Goal: Complete application form

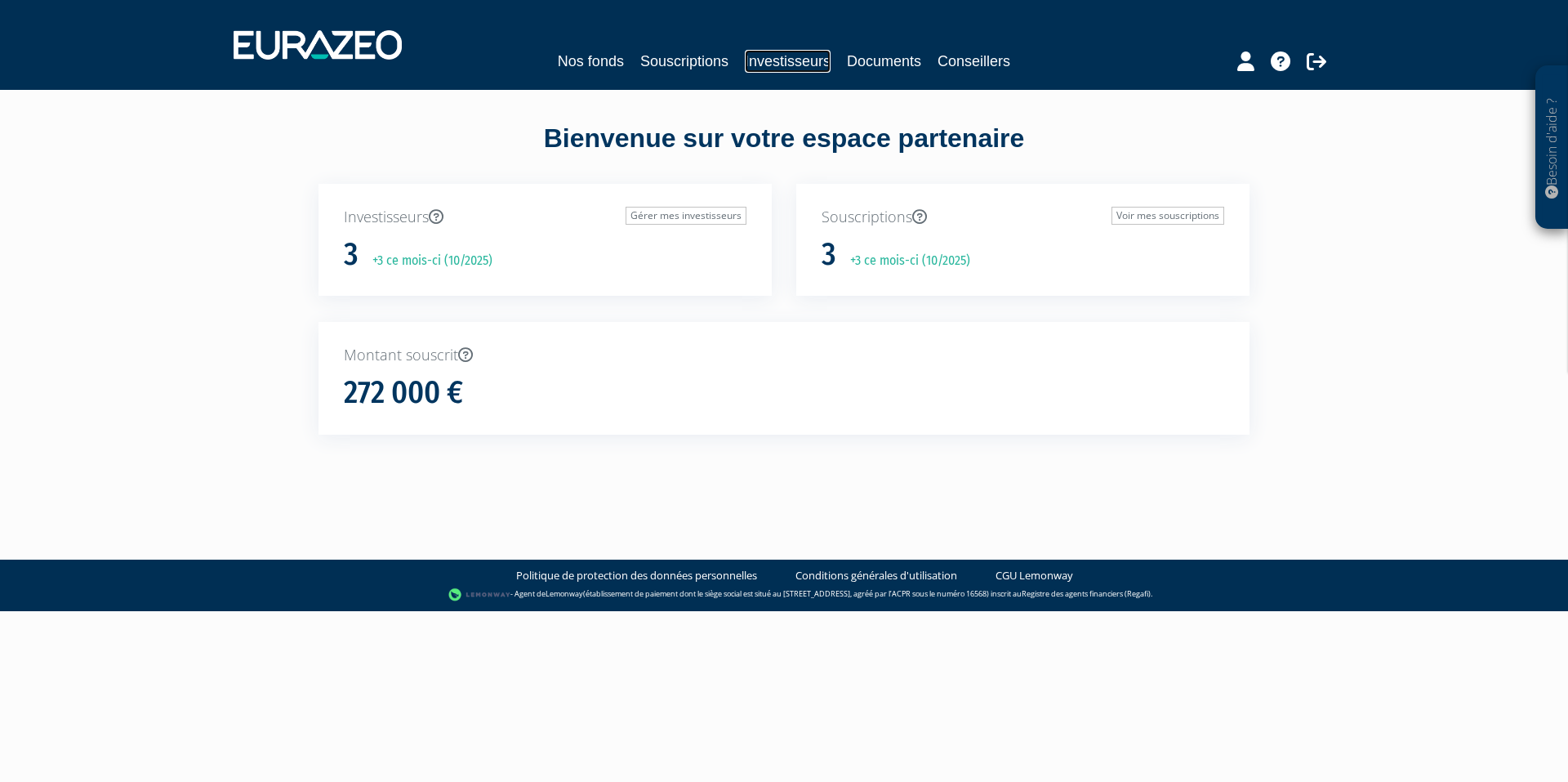
click at [779, 60] on link "Investisseurs" at bounding box center [787, 61] width 85 height 23
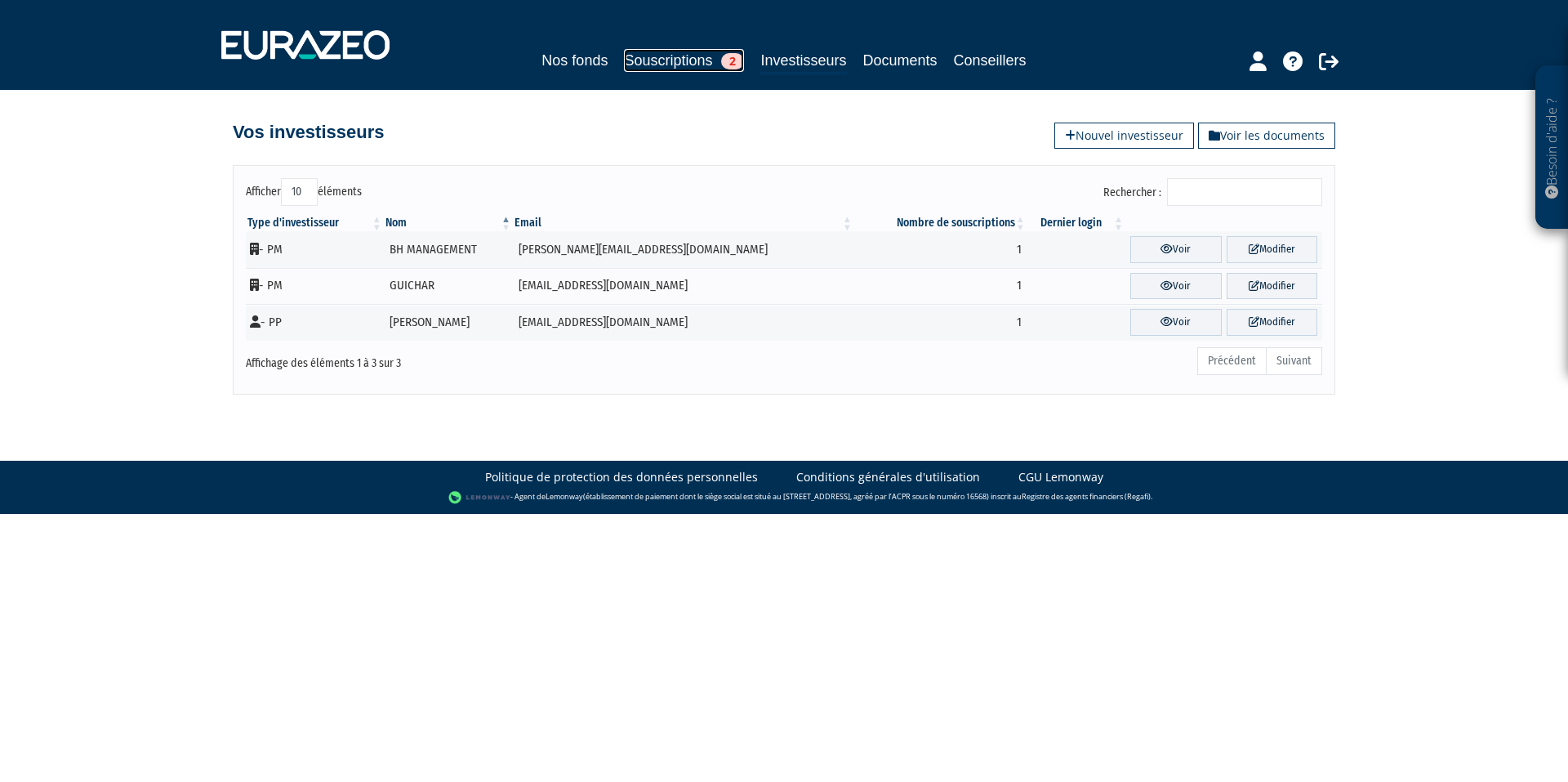
click at [661, 67] on link "Souscriptions 2" at bounding box center [683, 60] width 120 height 23
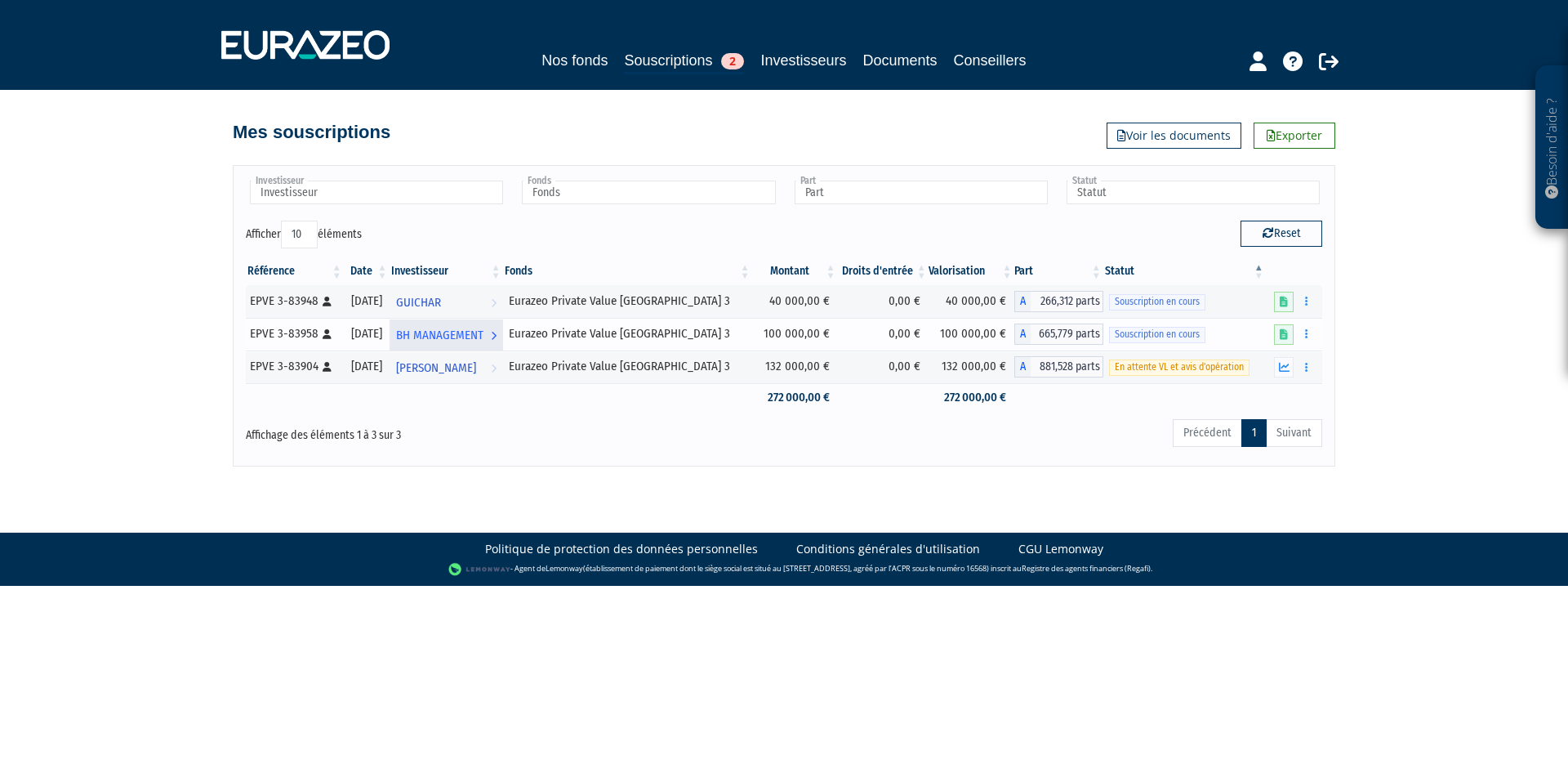
click at [456, 335] on span "BH MANAGEMENT" at bounding box center [439, 335] width 87 height 30
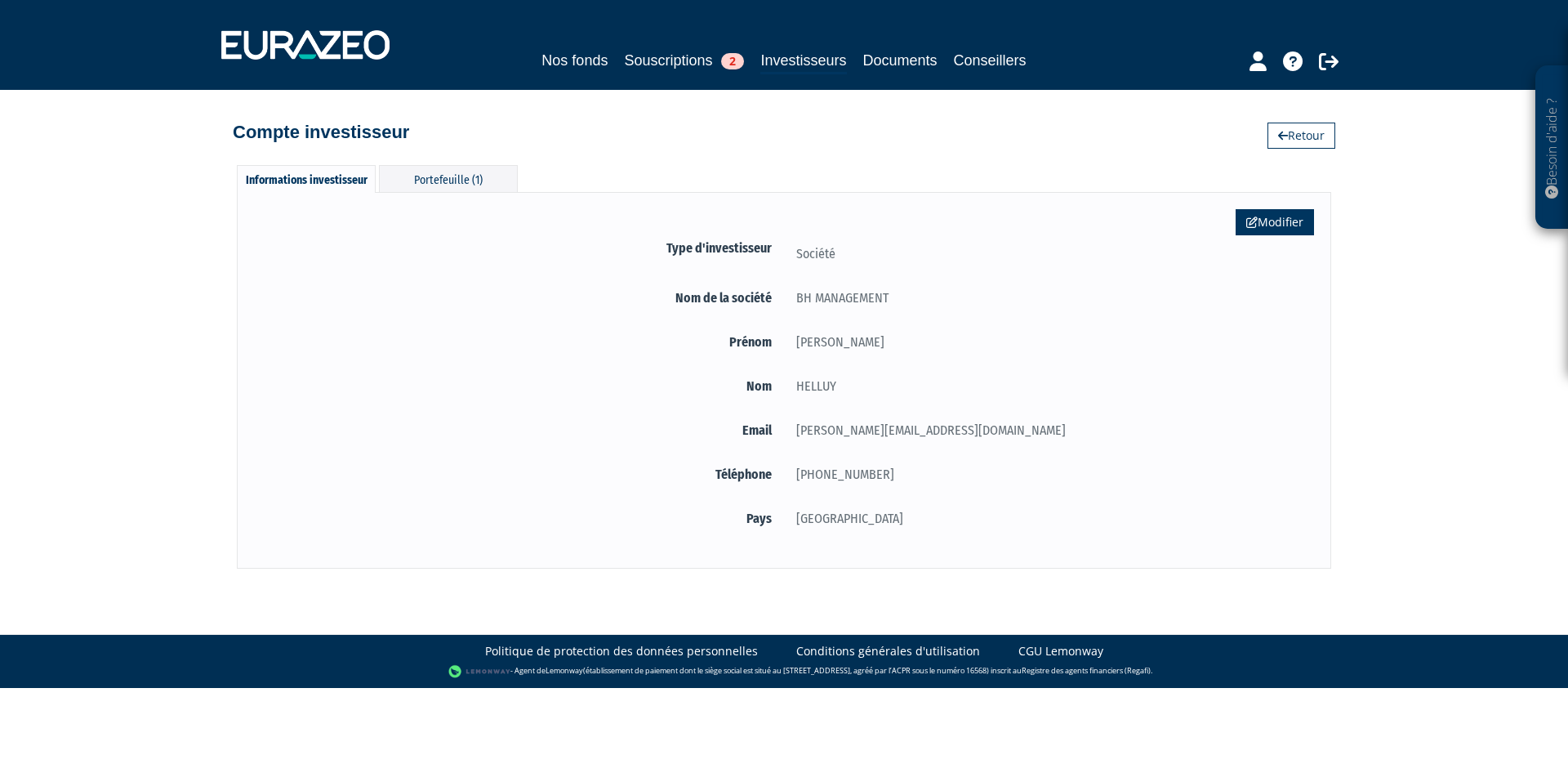
click at [1284, 220] on link "Modifier" at bounding box center [1274, 222] width 78 height 26
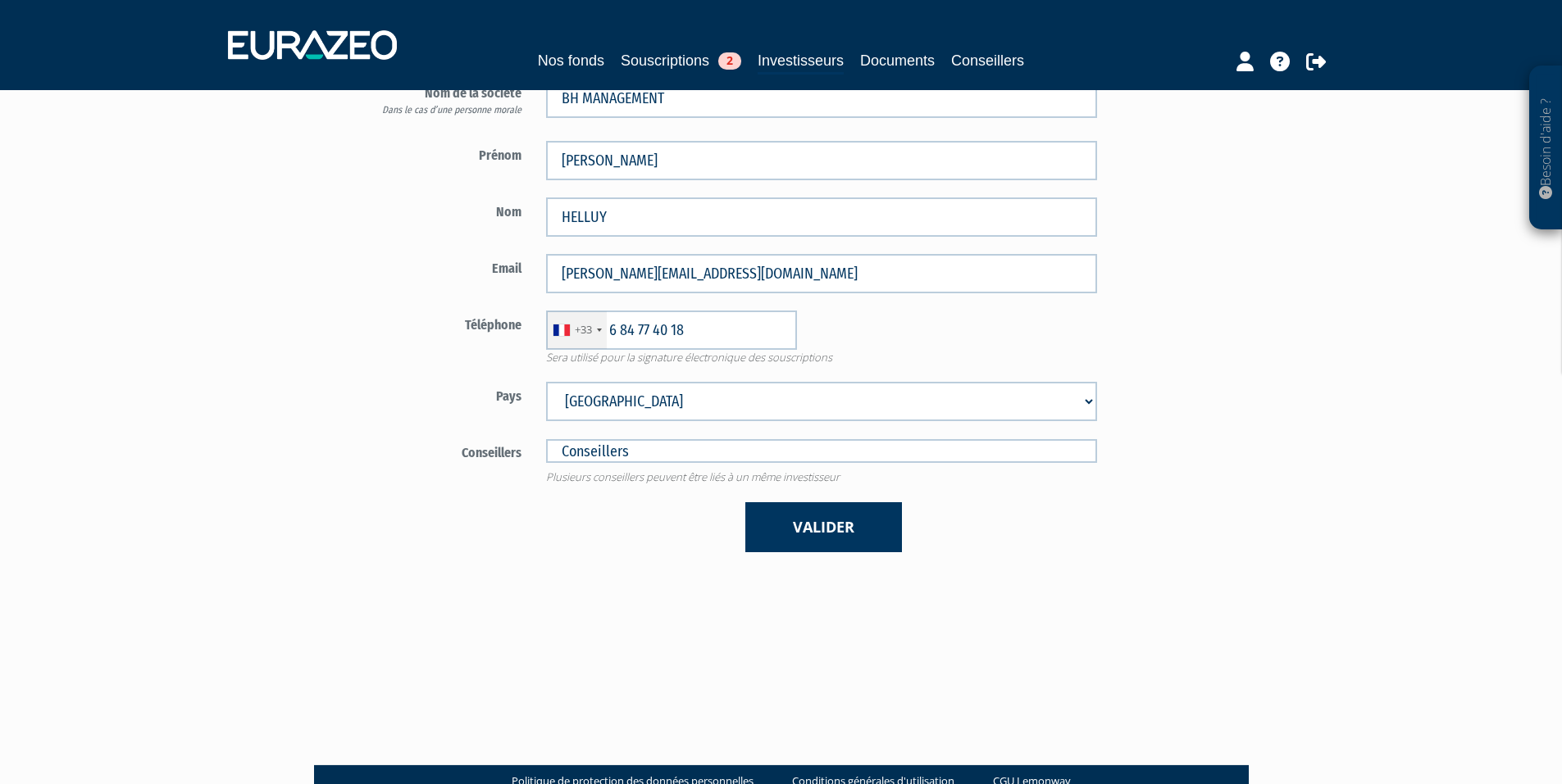
scroll to position [222, 0]
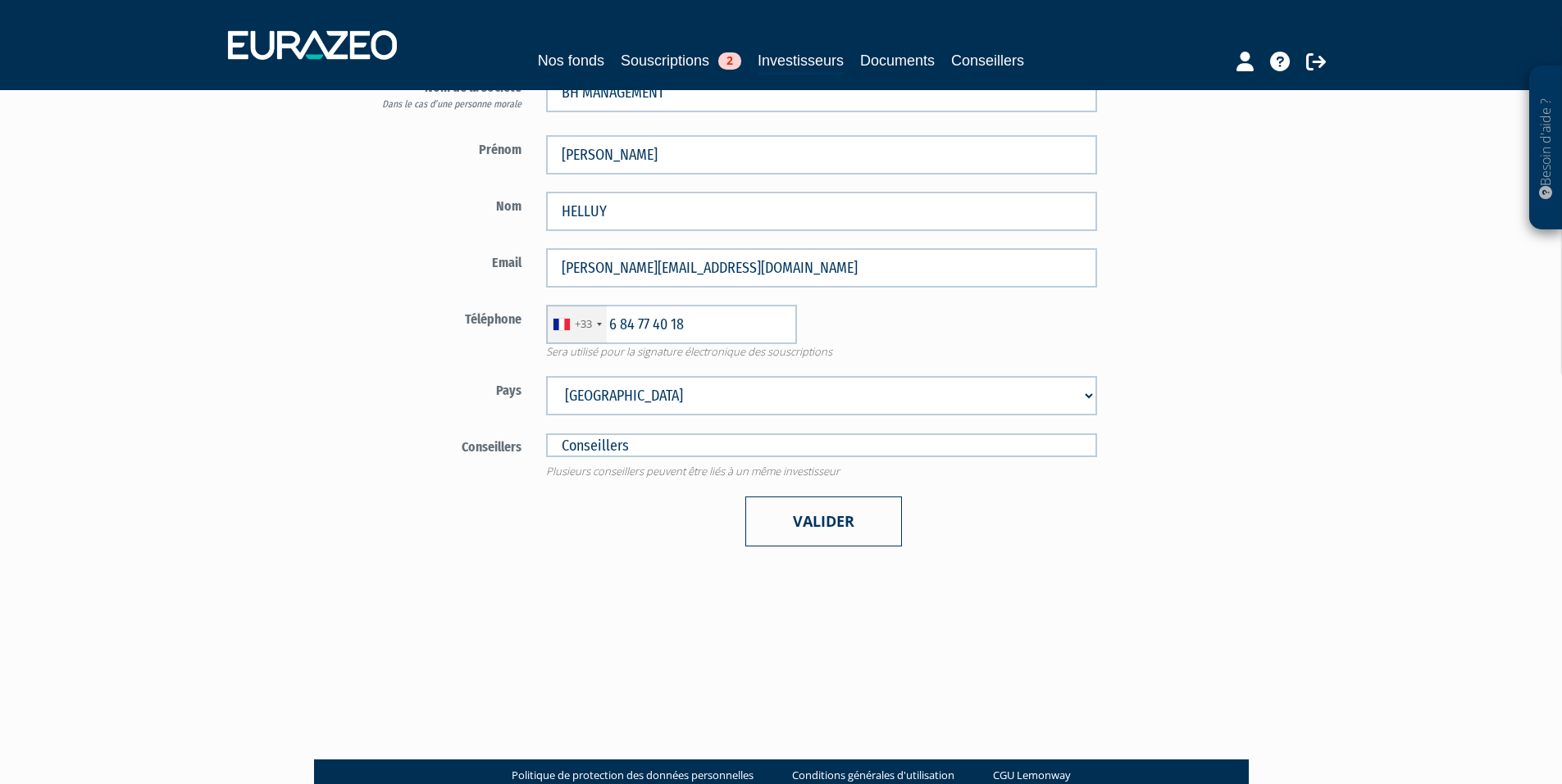
click at [834, 532] on button "Valider" at bounding box center [823, 521] width 156 height 50
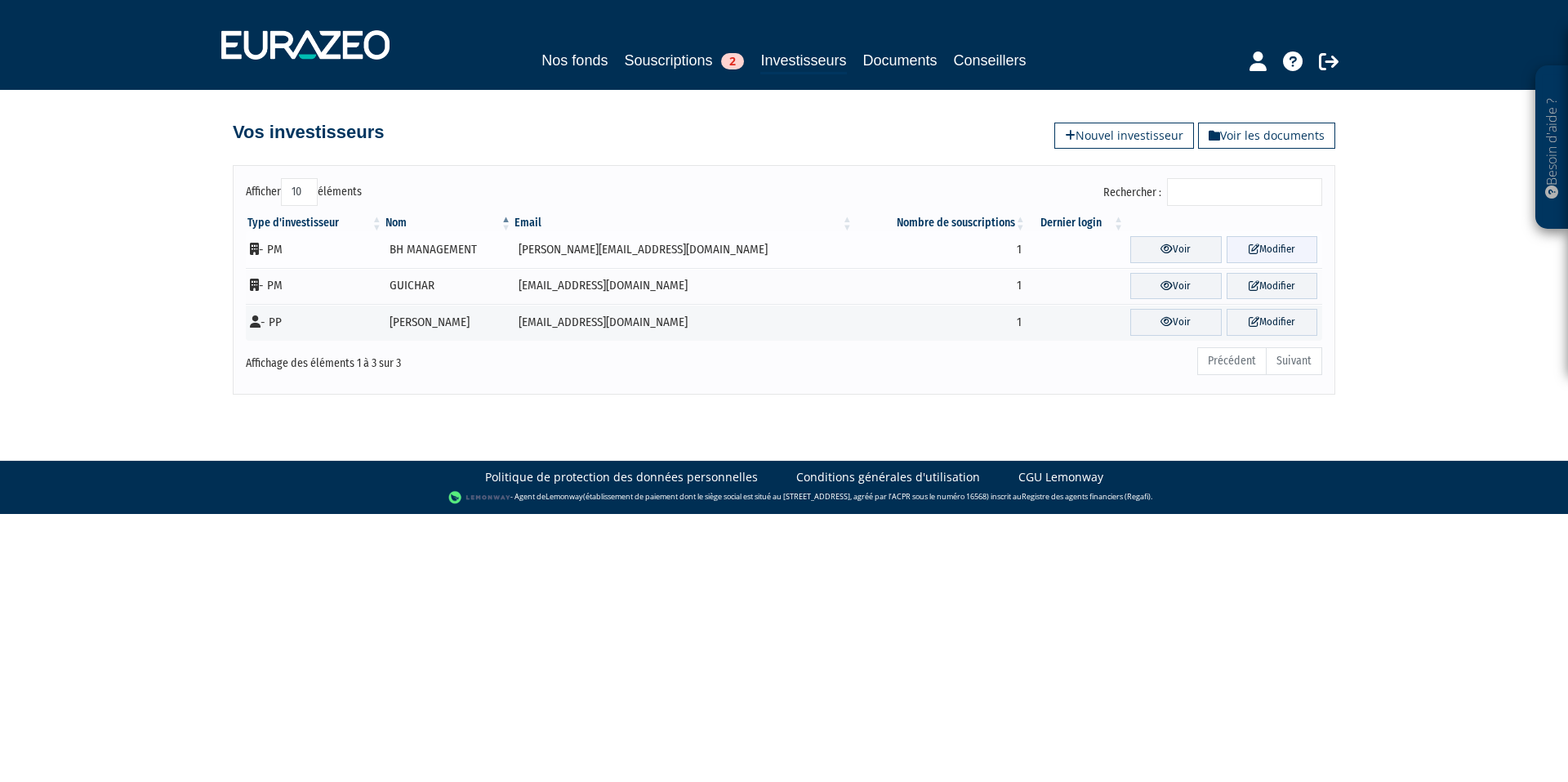
click at [1261, 252] on link "Modifier" at bounding box center [1271, 249] width 90 height 27
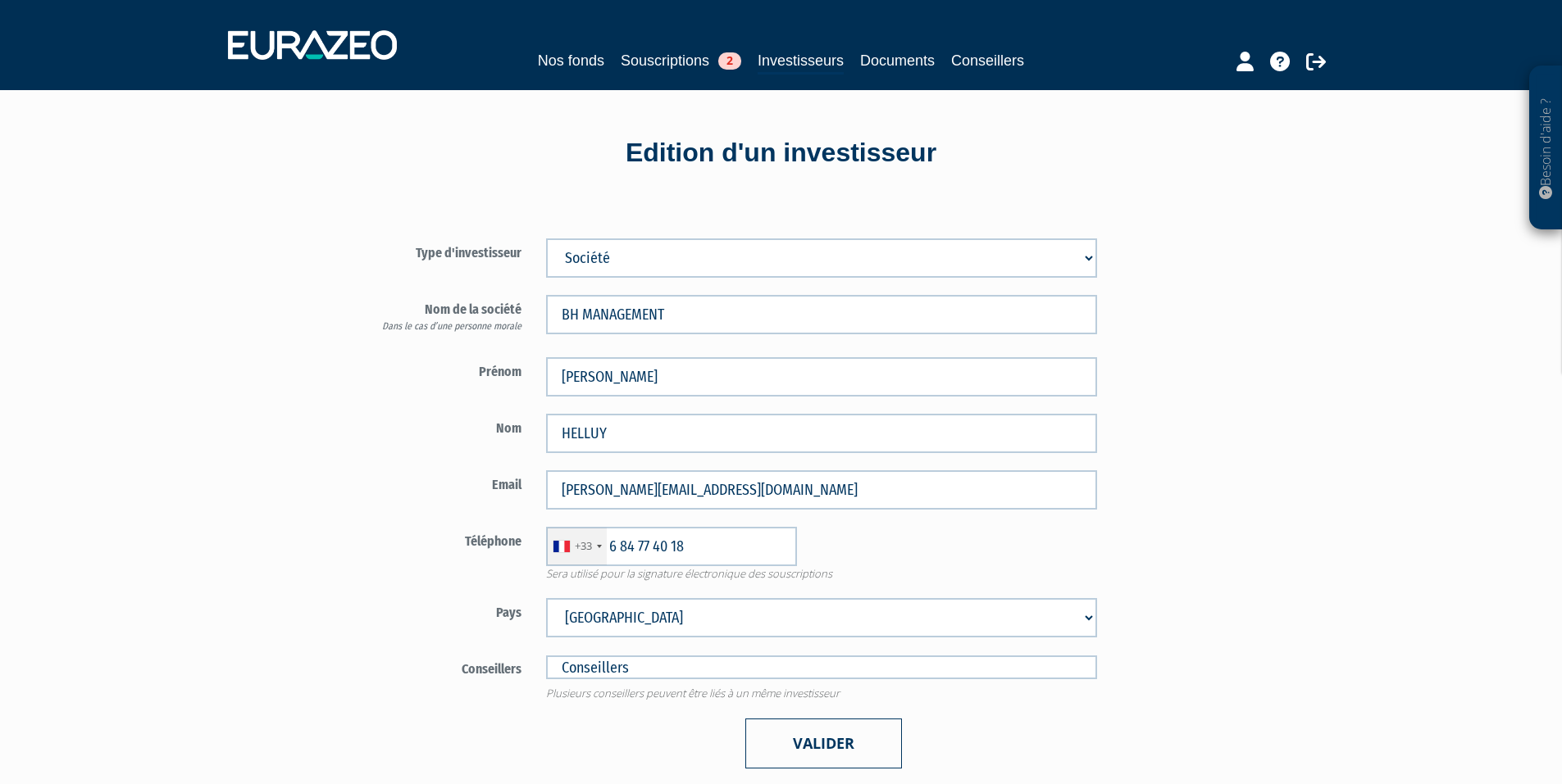
click at [837, 743] on button "Valider" at bounding box center [823, 743] width 156 height 50
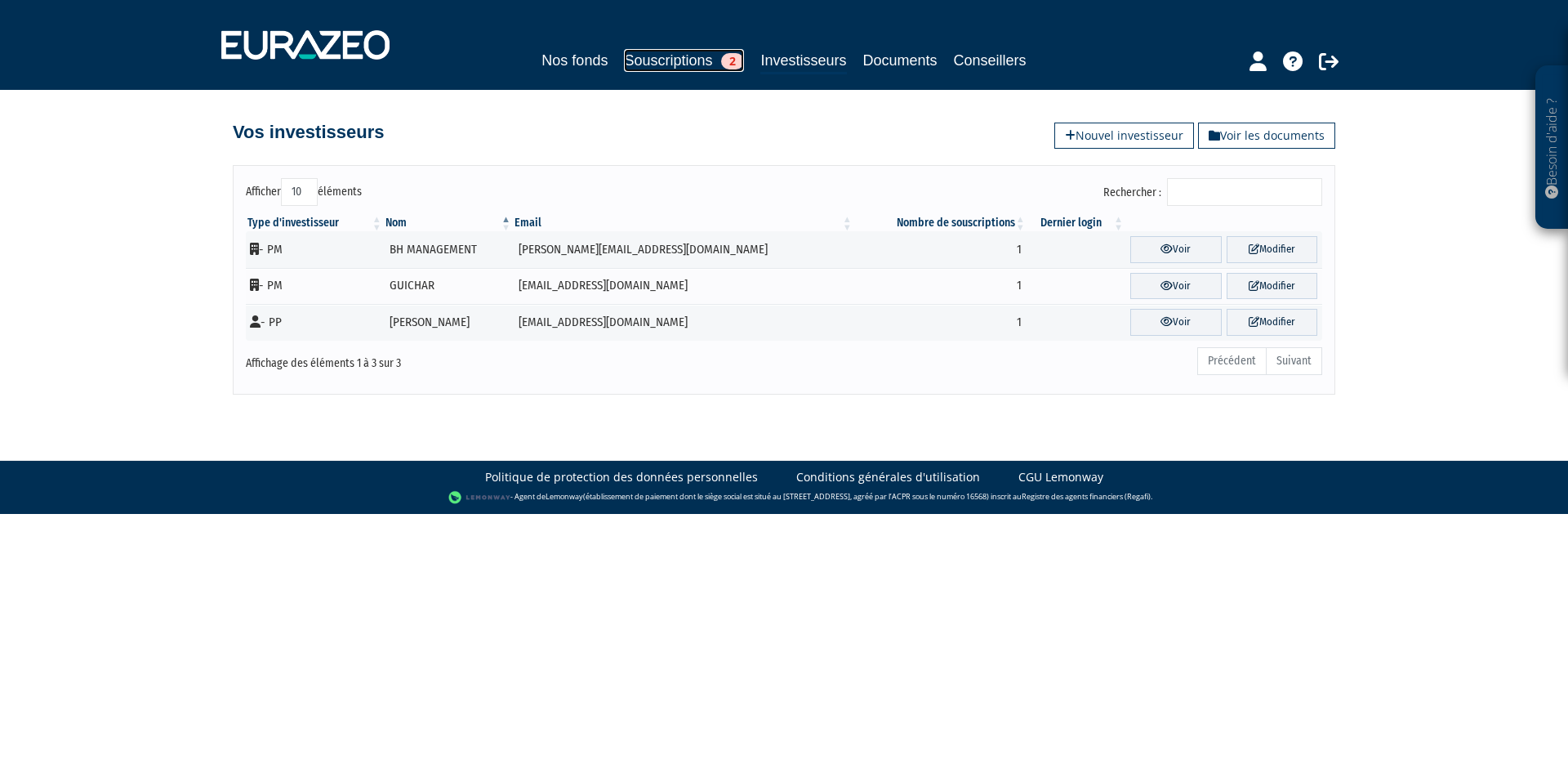
click at [655, 65] on link "Souscriptions 2" at bounding box center [683, 60] width 120 height 23
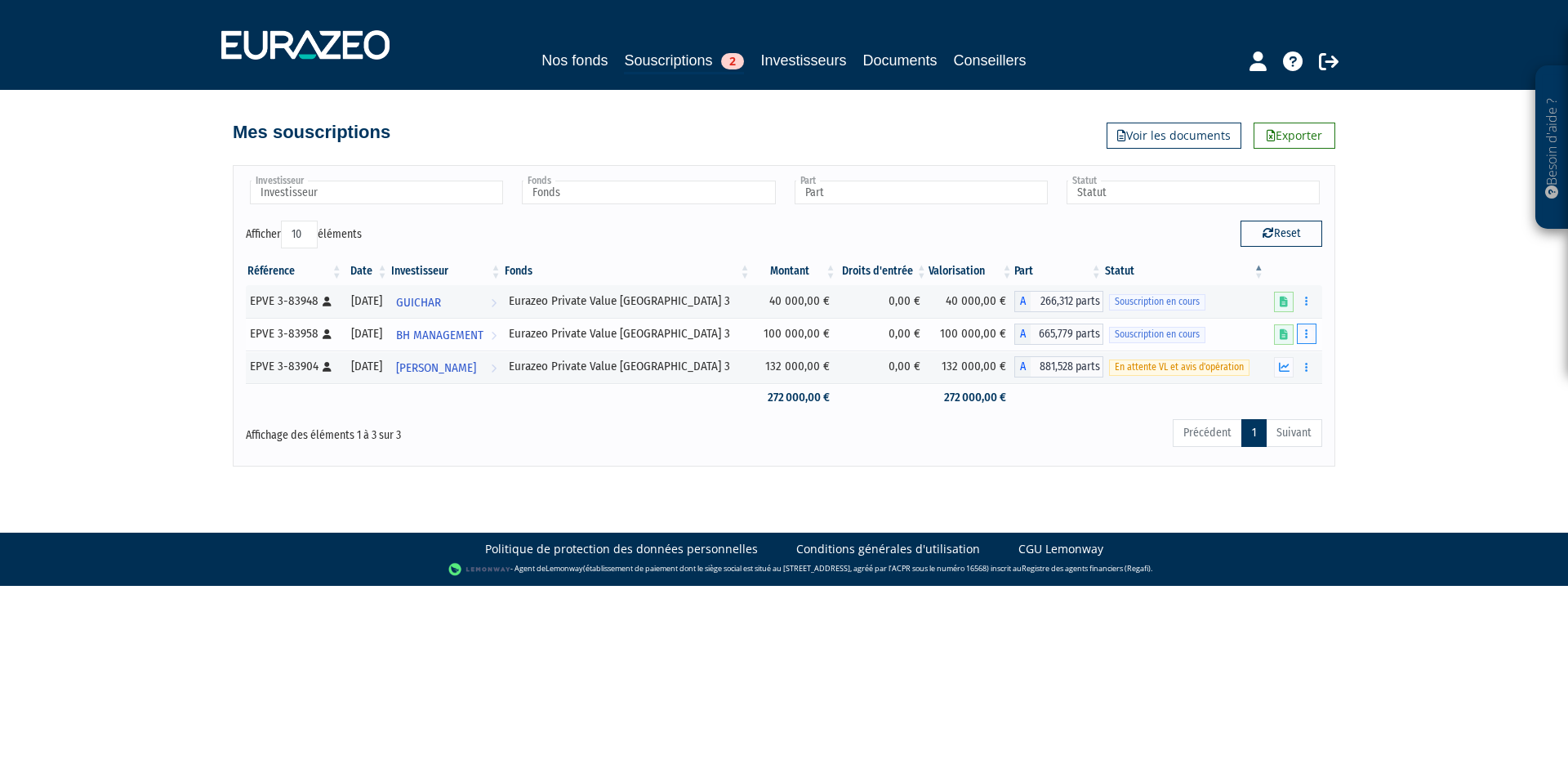
click at [1308, 334] on button "button" at bounding box center [1307, 333] width 20 height 21
click at [1262, 396] on link "Compléter" at bounding box center [1259, 394] width 106 height 27
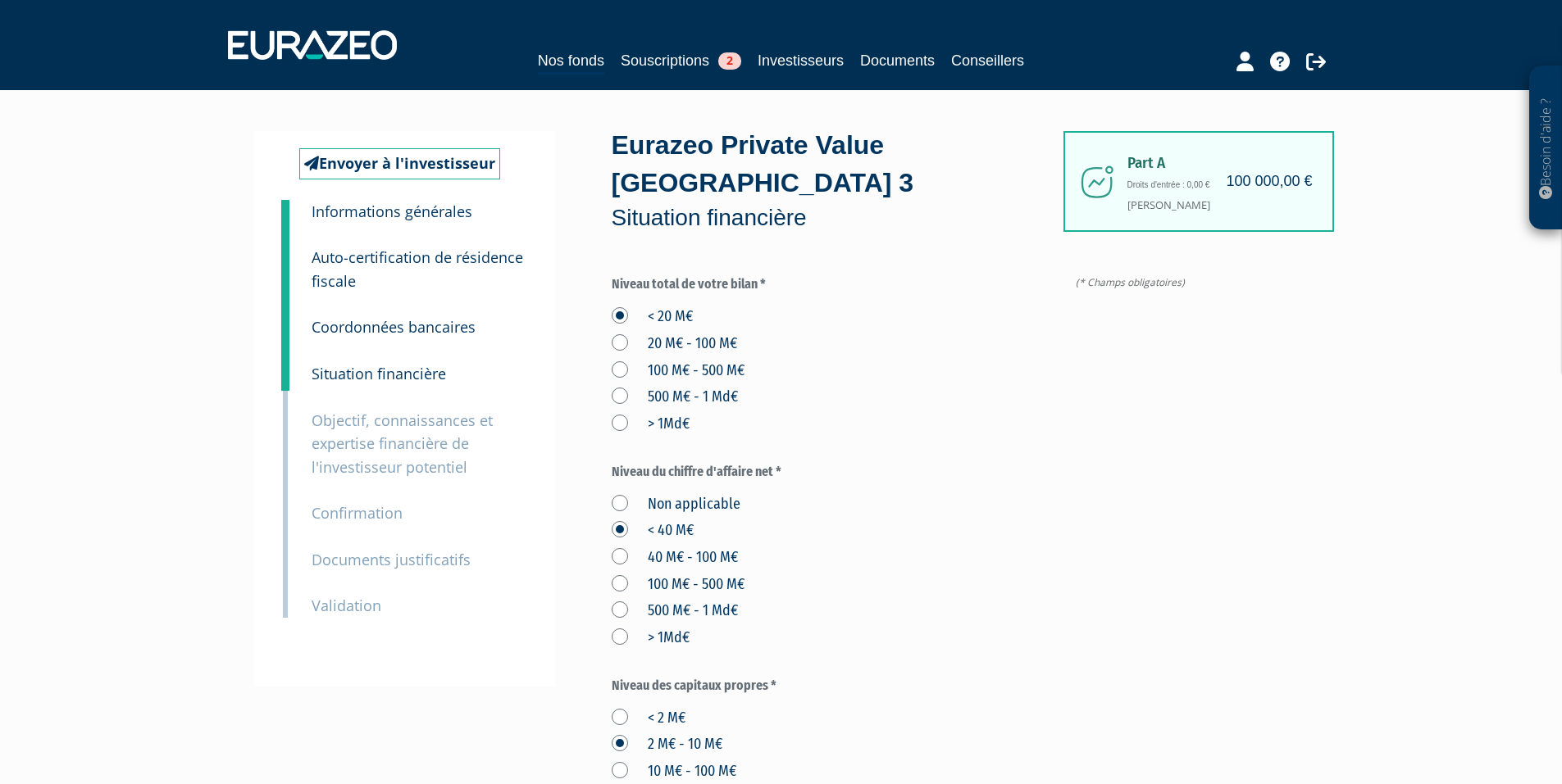
click at [388, 437] on small "Objectif, connaissances et expertise financière de l'investisseur potentiel" at bounding box center [402, 444] width 181 height 67
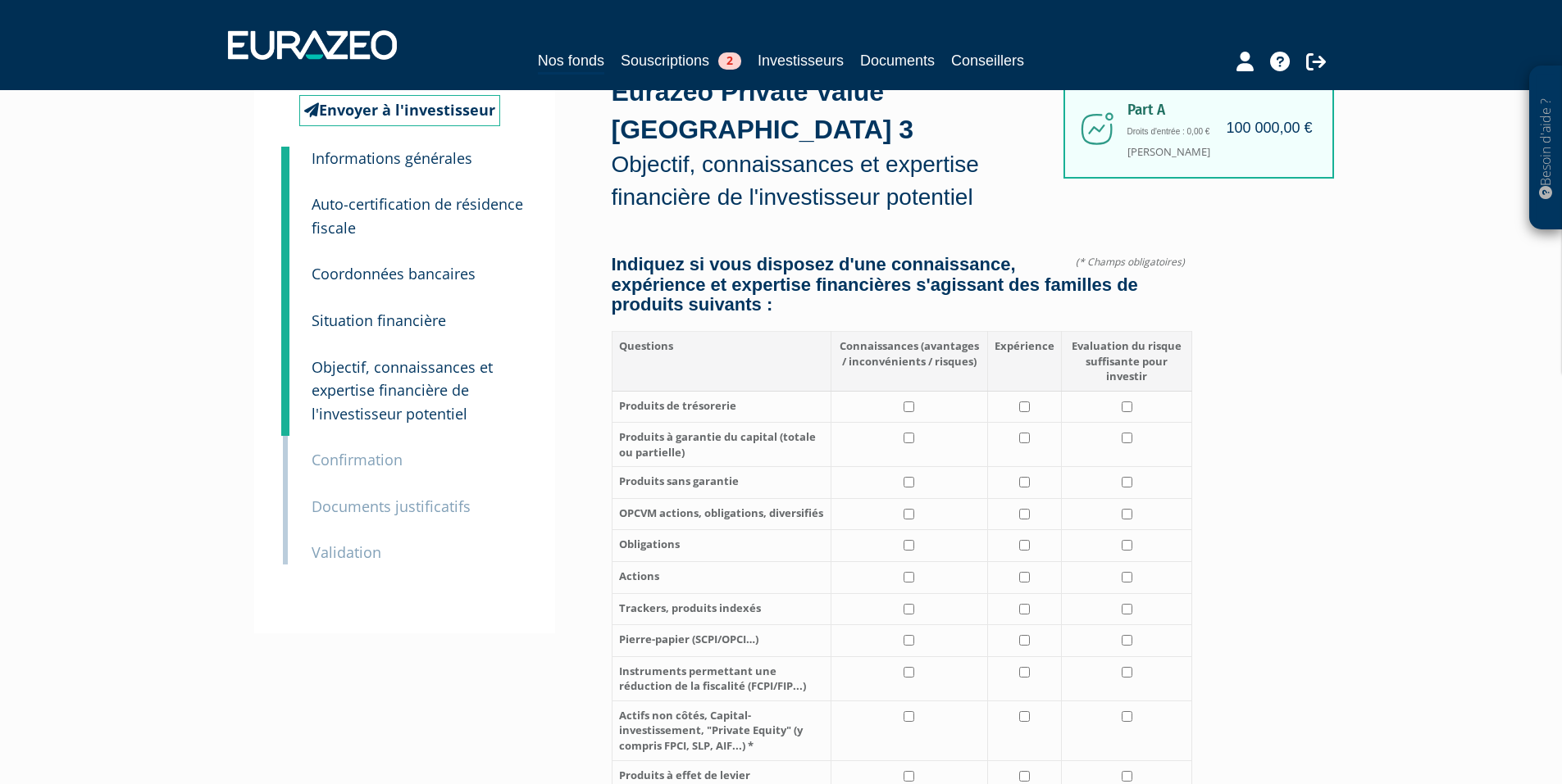
scroll to position [59, 0]
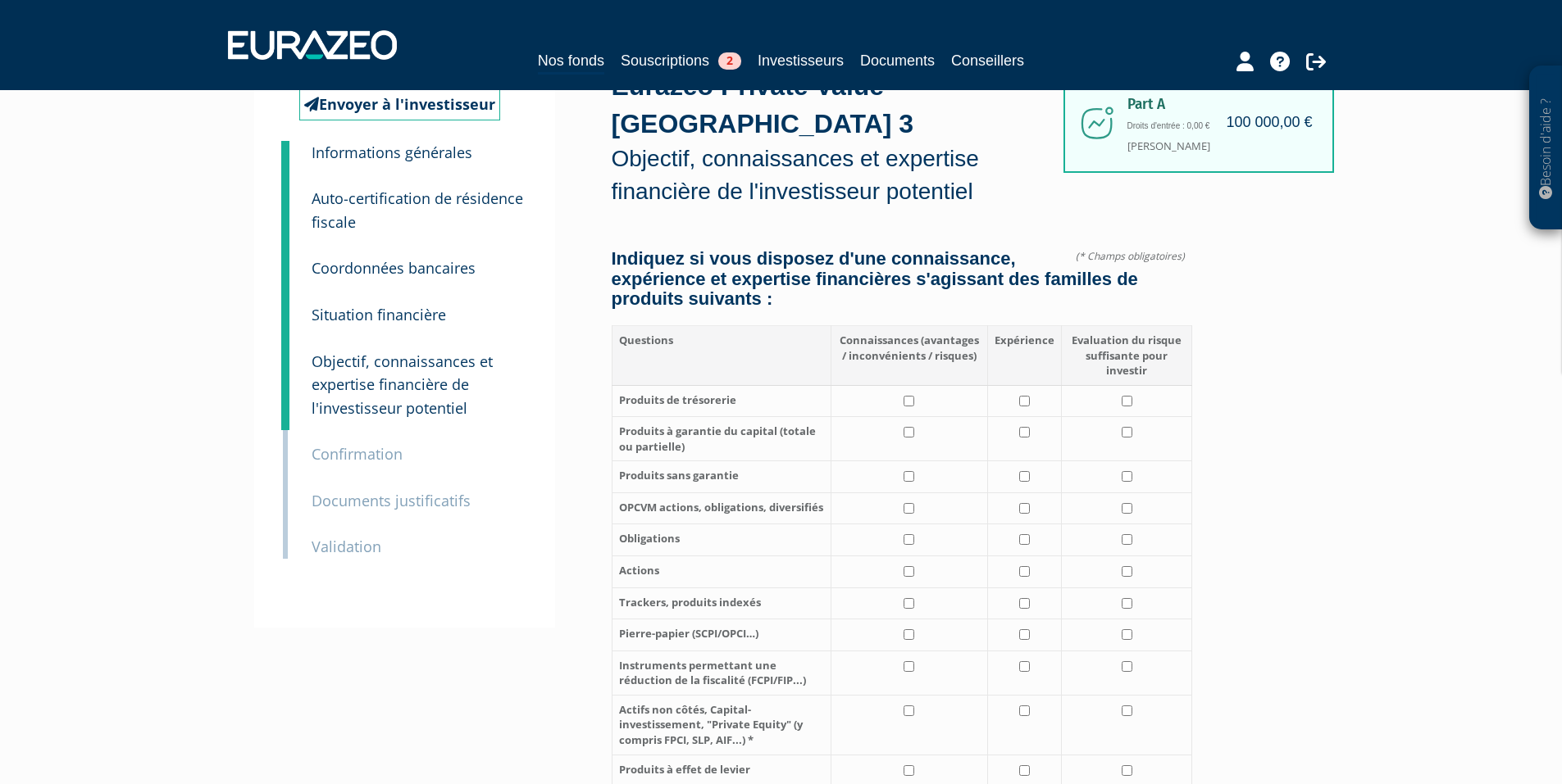
click at [362, 454] on small "Confirmation" at bounding box center [356, 454] width 91 height 20
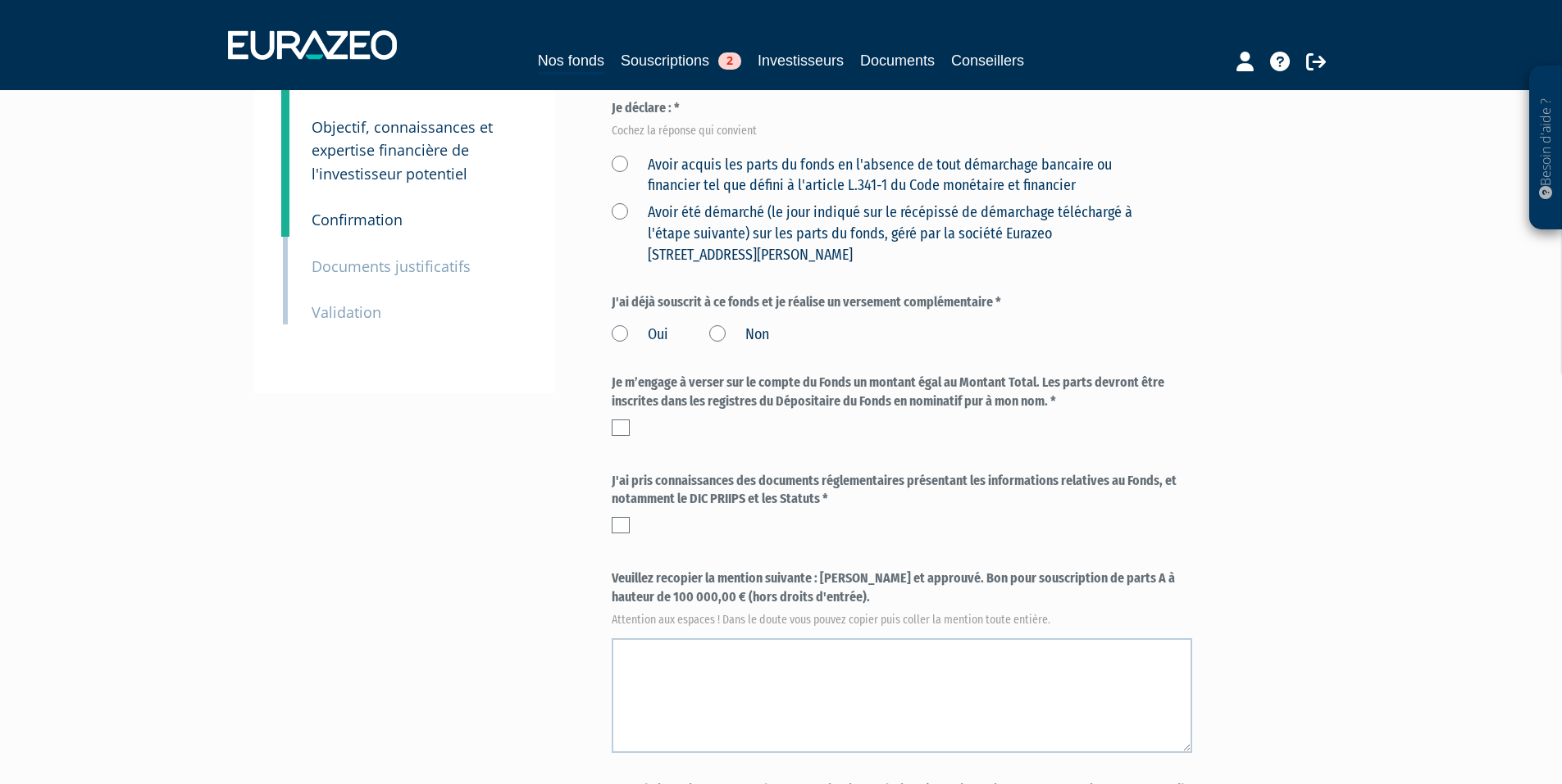
scroll to position [294, 0]
click at [353, 267] on small "Documents justificatifs" at bounding box center [391, 265] width 159 height 20
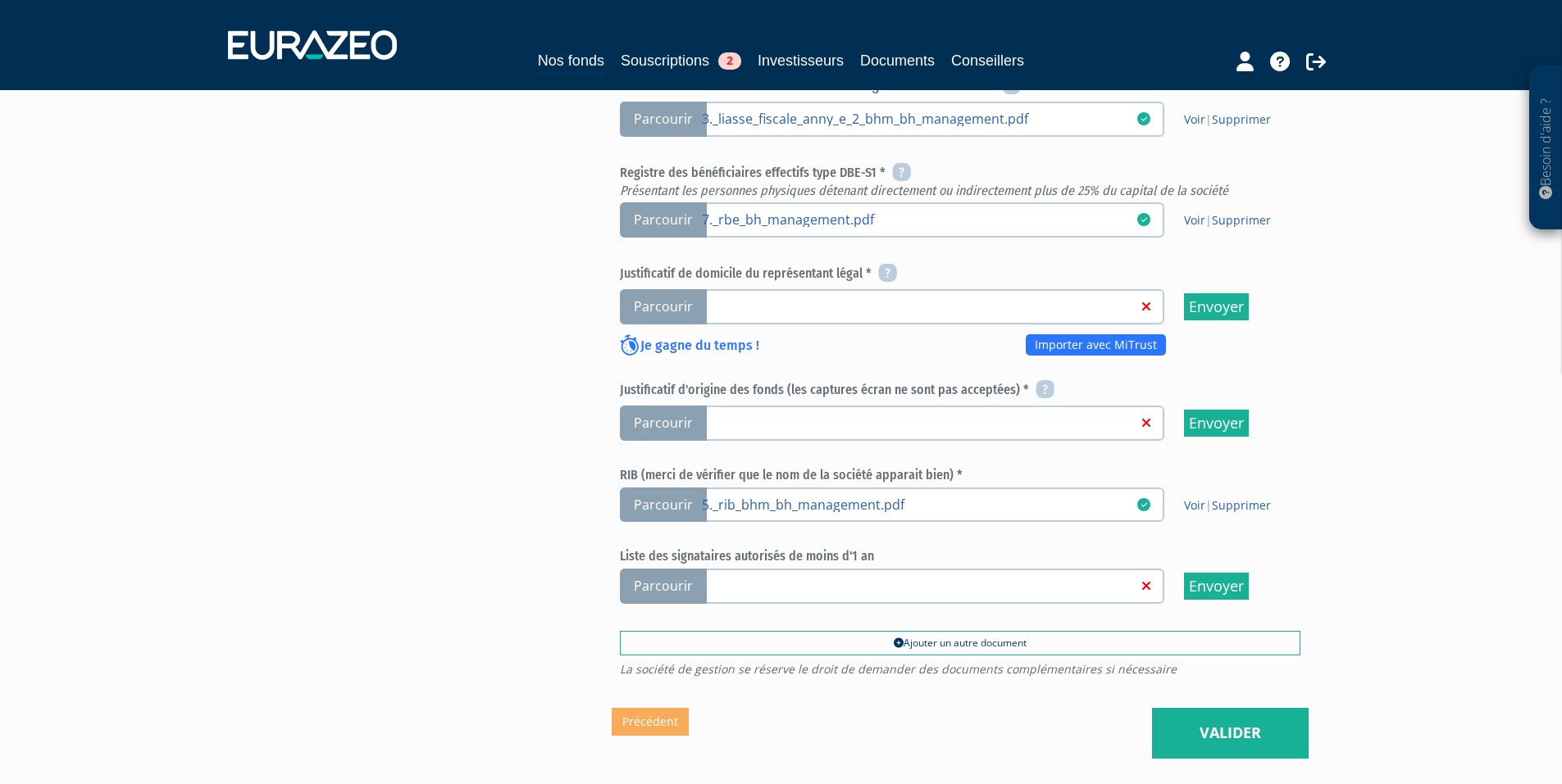
scroll to position [641, 0]
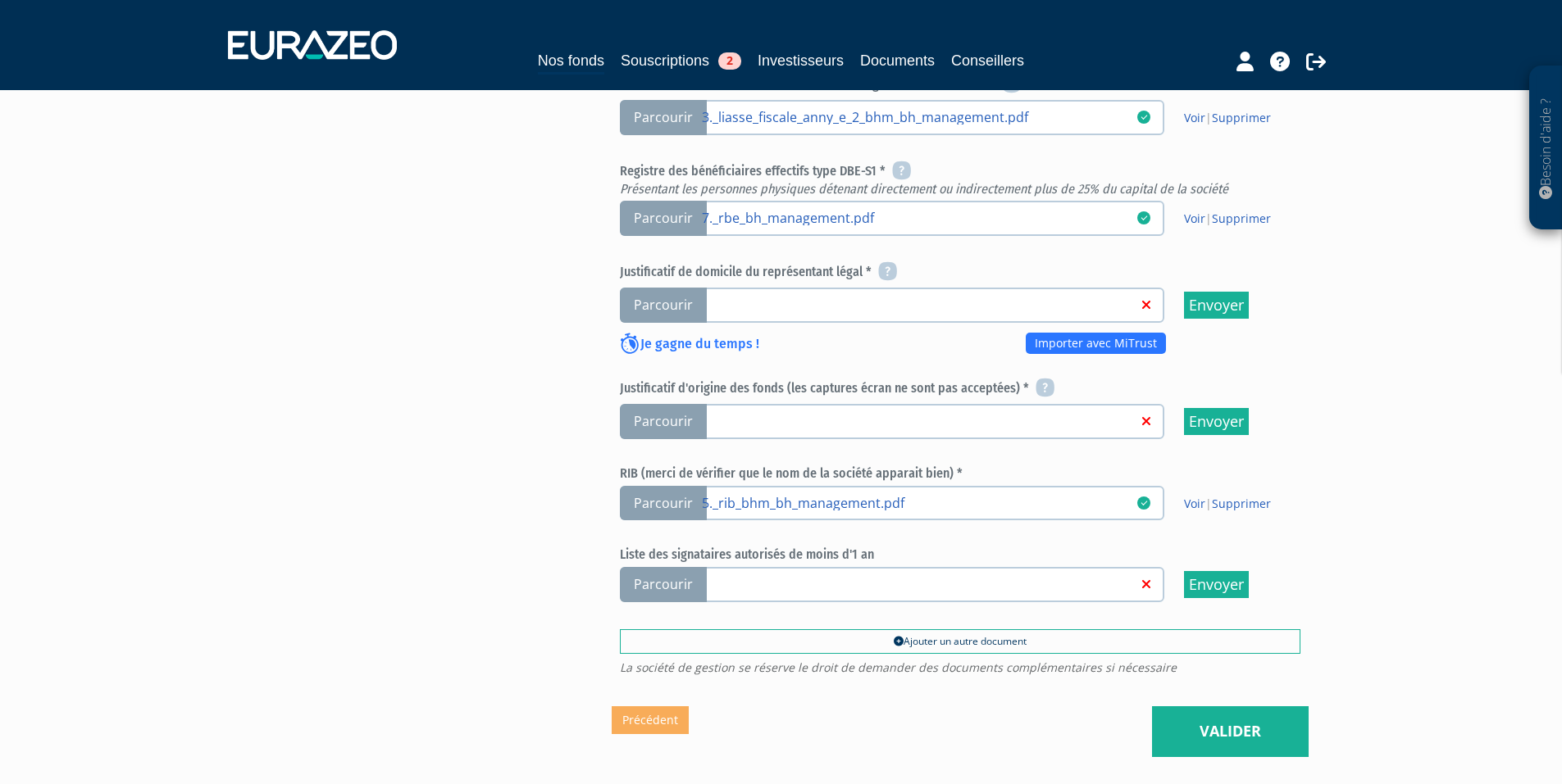
click at [689, 263] on h6 "Justificatif de domicile du représentant légal *" at bounding box center [961, 273] width 681 height 20
click at [580, 286] on div "Envoyer à l'investisseur 1 Informations générales 2 Auto-certification de résid…" at bounding box center [781, 143] width 1029 height 1225
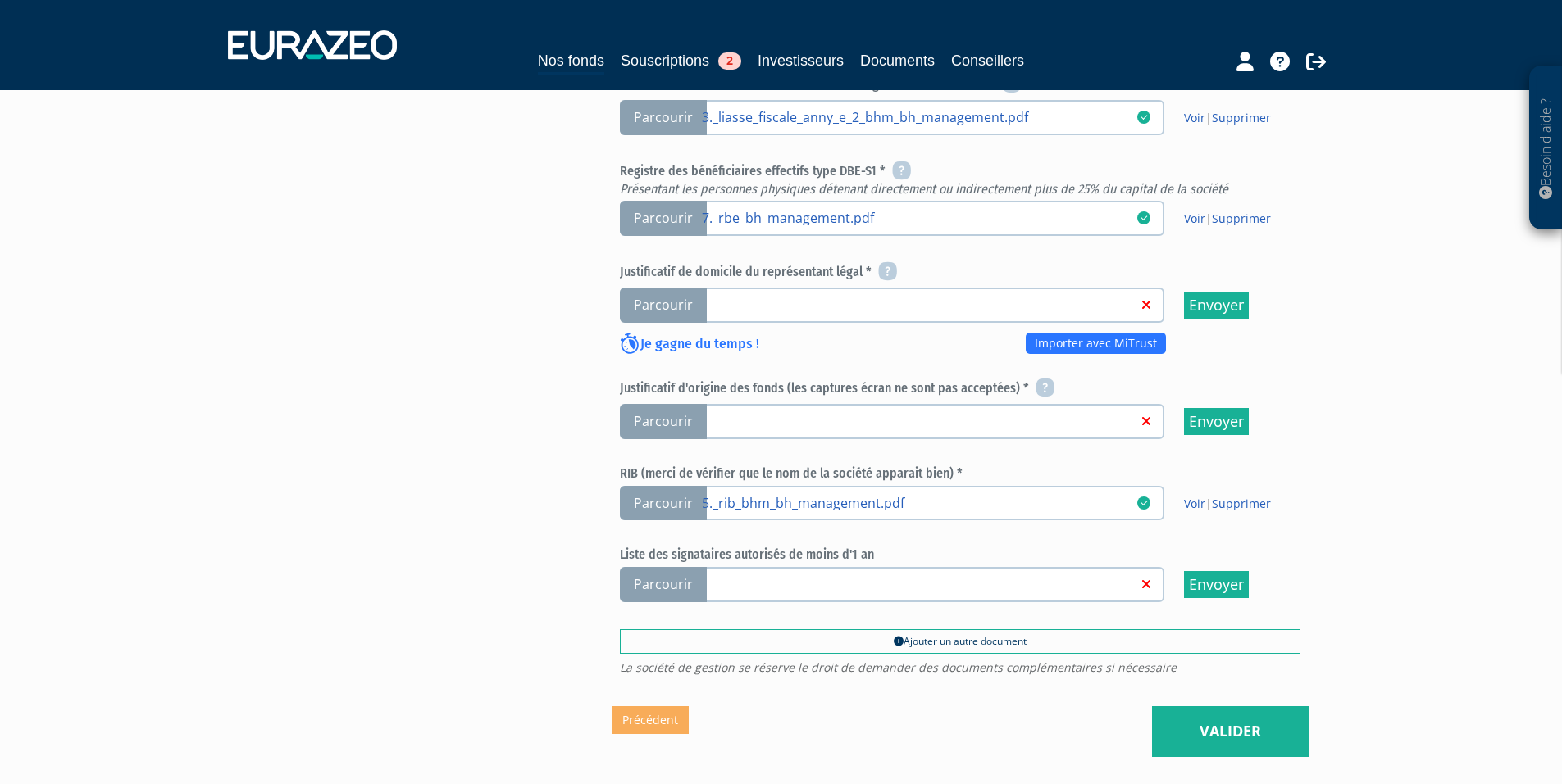
click at [710, 379] on h6 "Justificatif d'origine des fonds (les captures écran ne sont pas acceptées) *" at bounding box center [961, 389] width 681 height 20
click at [704, 547] on h6 "Liste des signataires autorisés de moins d'1 an" at bounding box center [961, 554] width 681 height 15
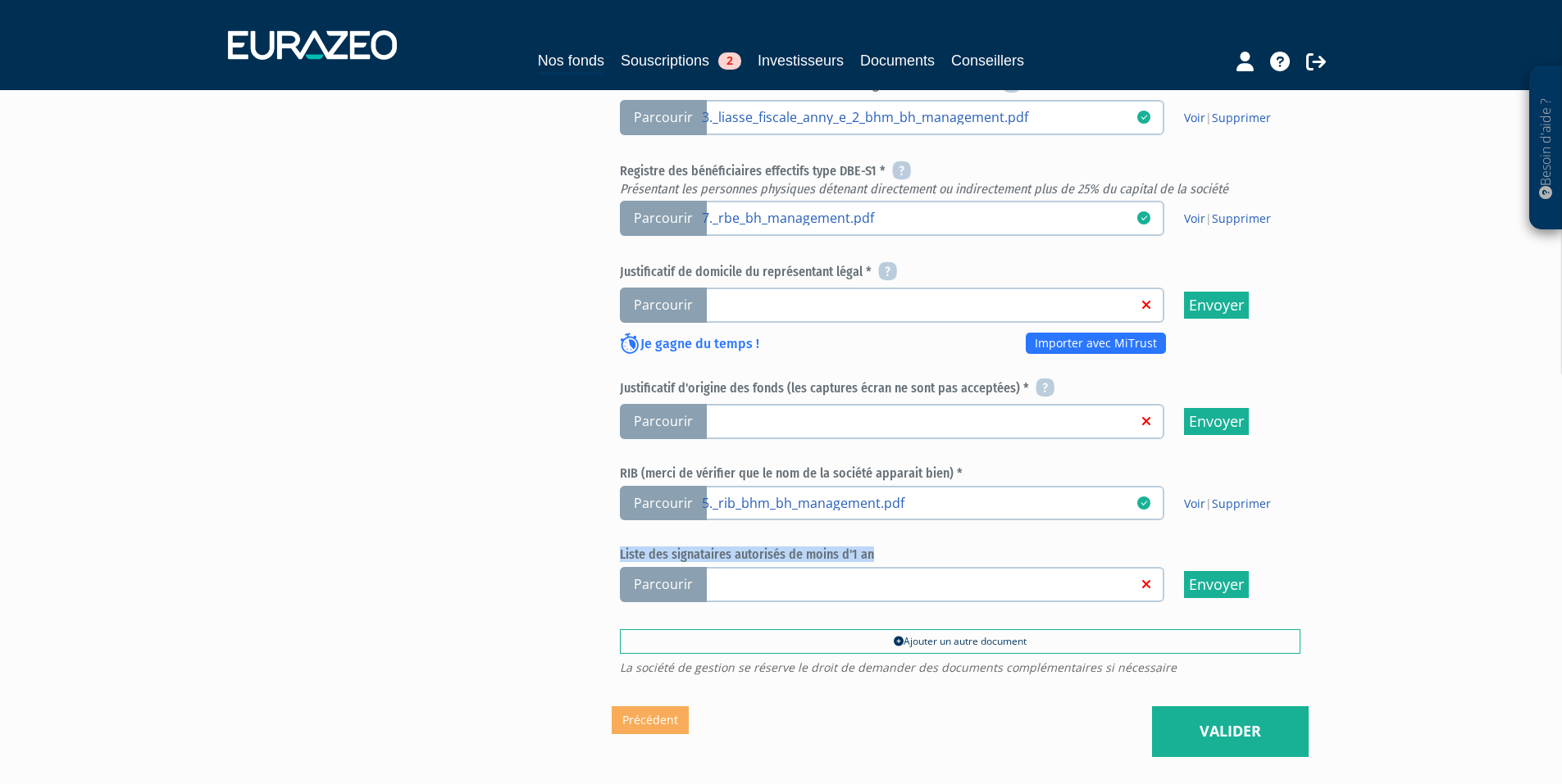
click at [704, 547] on h6 "Liste des signataires autorisés de moins d'1 an" at bounding box center [961, 554] width 681 height 15
click at [557, 520] on div "Envoyer à l'investisseur 1 Informations générales 2 Auto-certification de résid…" at bounding box center [781, 143] width 1029 height 1225
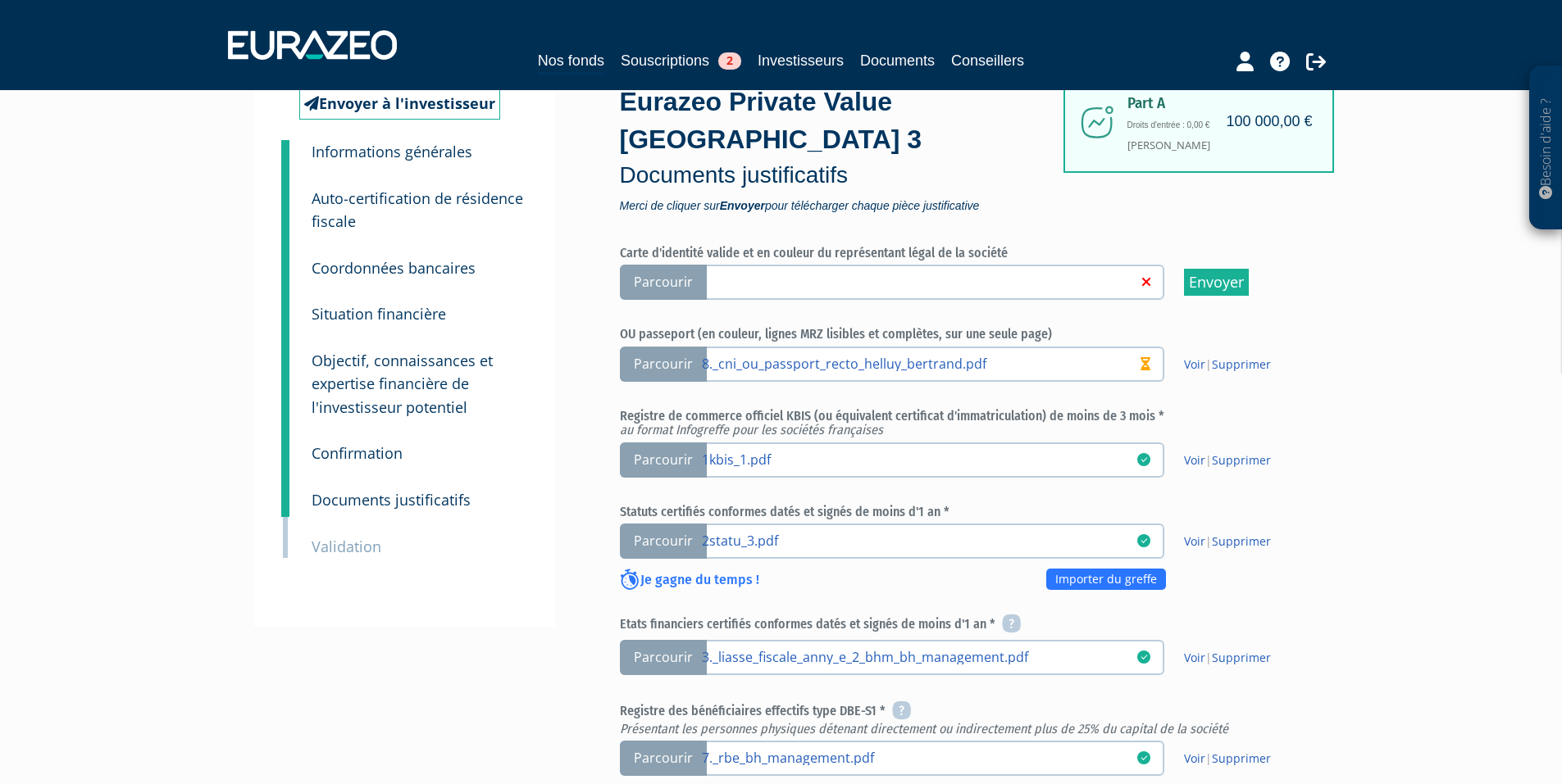
scroll to position [0, 0]
